Goal: Information Seeking & Learning: Learn about a topic

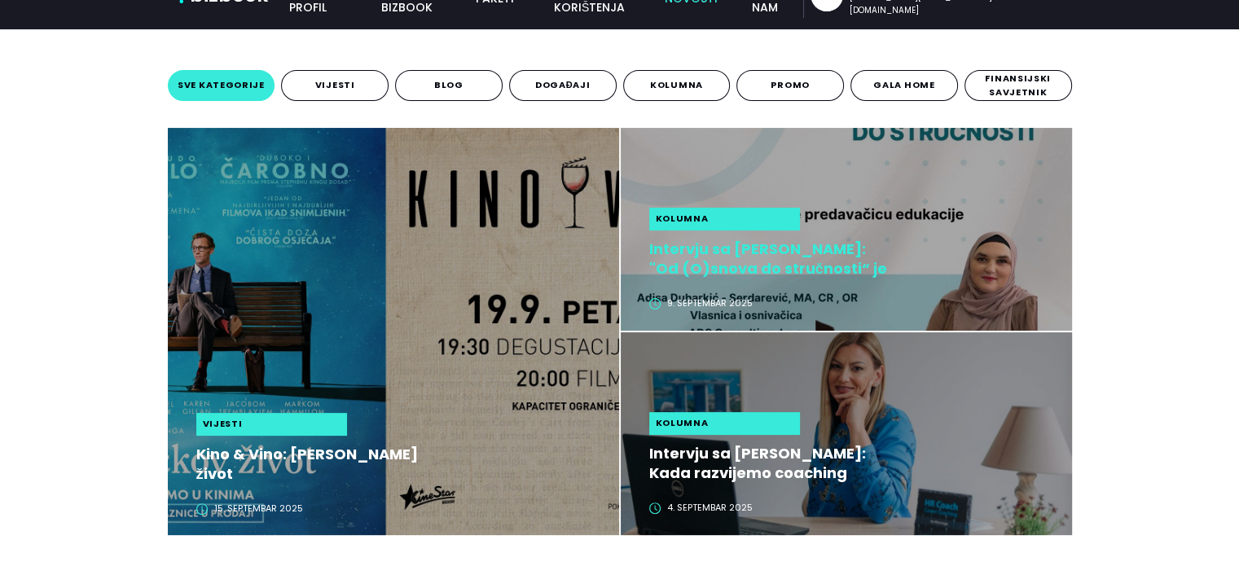
click at [812, 244] on h2 "Intervju sa [PERSON_NAME]: "Od (O)snova do stručnosti“ je edukacija koja mijenj…" at bounding box center [771, 258] width 244 height 39
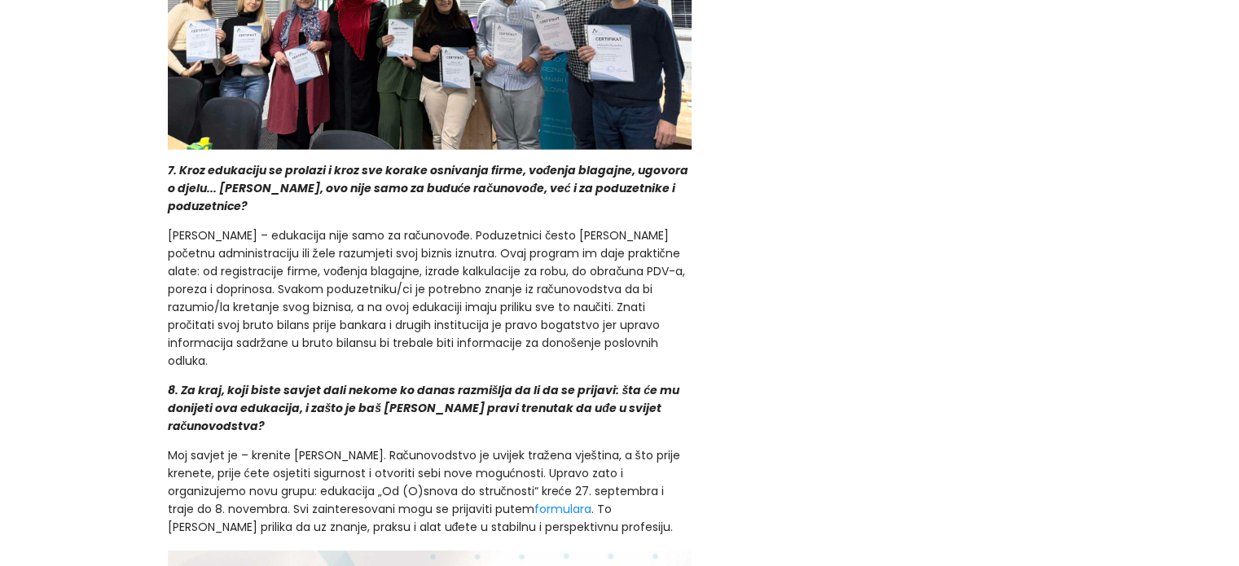
scroll to position [3786, 0]
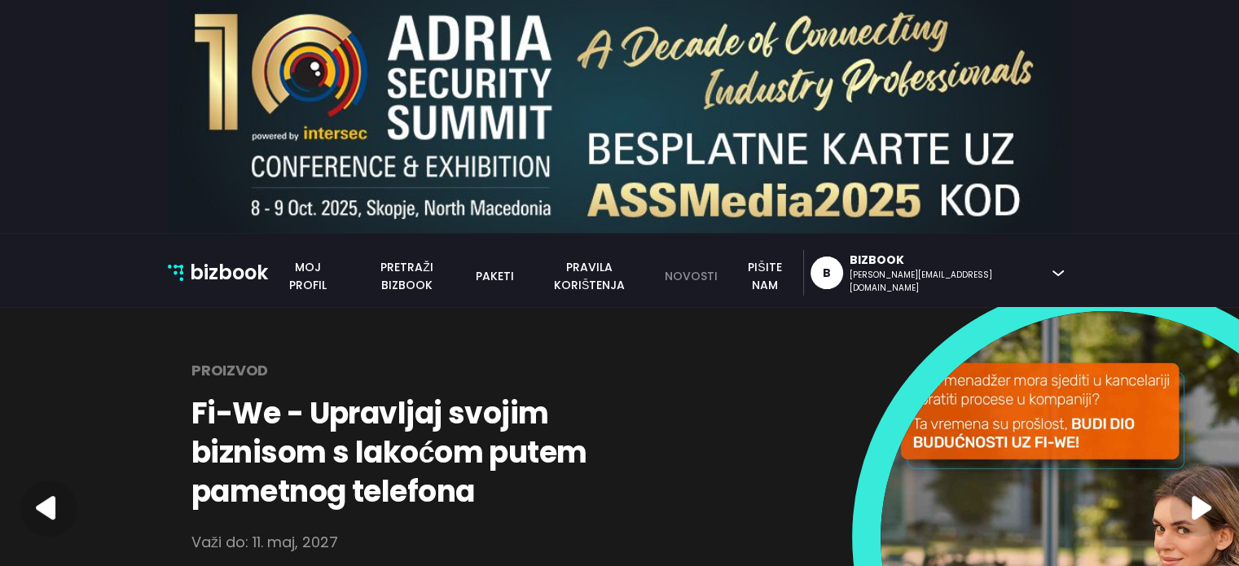
click at [727, 276] on link "novosti" at bounding box center [691, 276] width 72 height 18
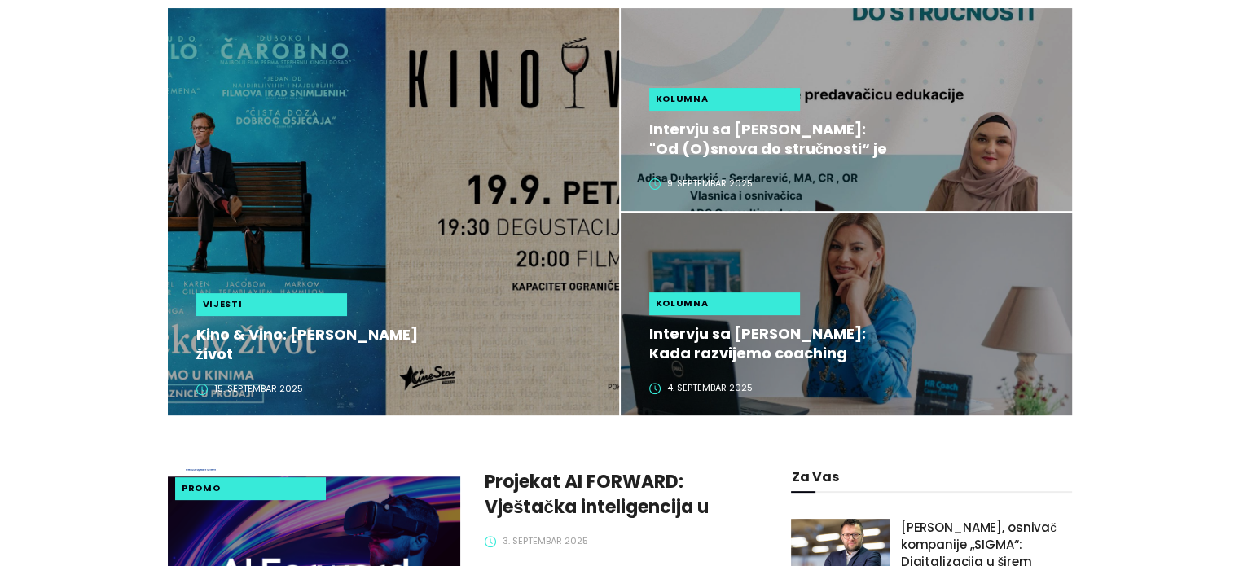
scroll to position [402, 0]
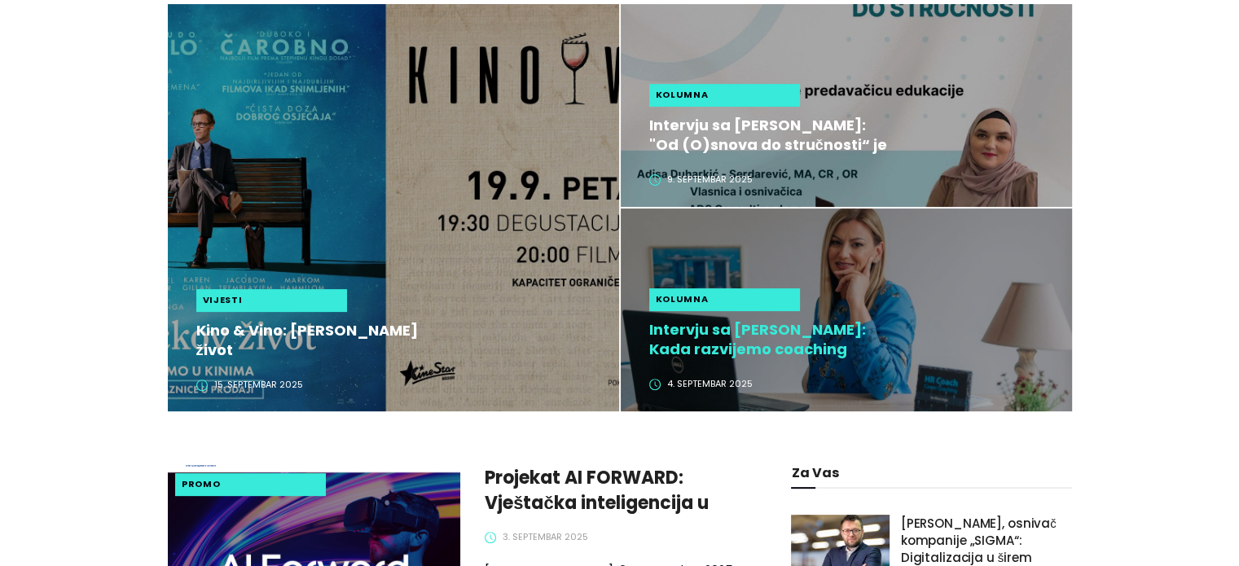
click at [800, 327] on h2 "Intervju sa [PERSON_NAME]: Kada razvijemo coaching kulturu, zaposlenici preuzim…" at bounding box center [771, 339] width 244 height 39
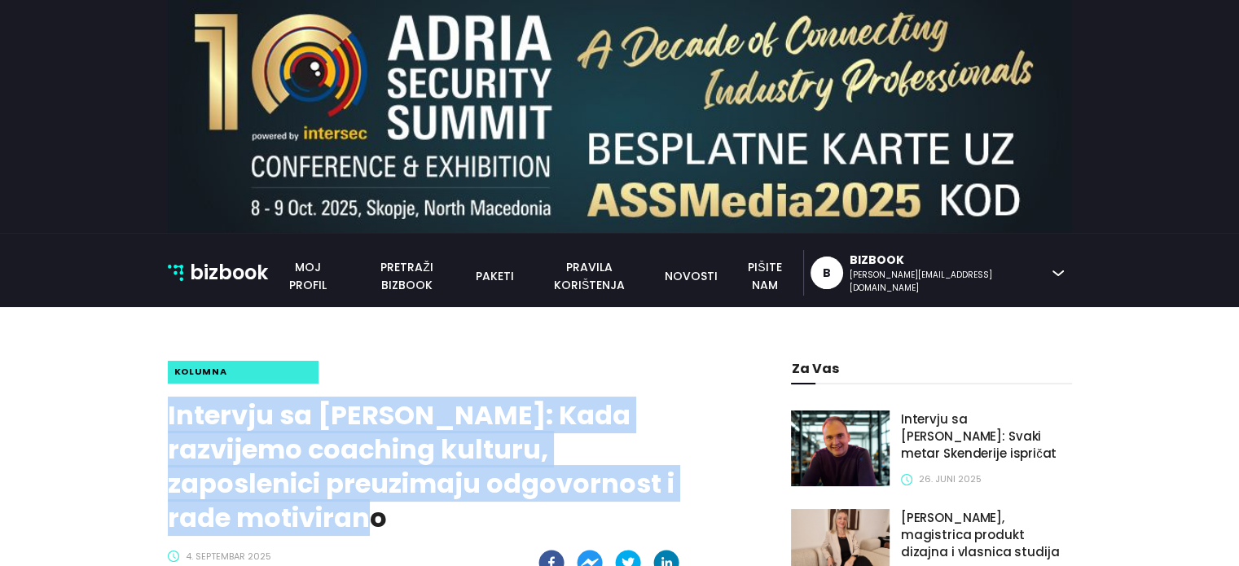
drag, startPoint x: 169, startPoint y: 413, endPoint x: 404, endPoint y: 523, distance: 259.8
click at [404, 523] on h1 "Intervju sa [PERSON_NAME]: Kada razvijemo coaching kulturu, zaposlenici preuzim…" at bounding box center [430, 466] width 525 height 137
copy h1 "Intervju sa [PERSON_NAME]: Kada razvijemo coaching kulturu, zaposlenici preuzim…"
